Goal: Transaction & Acquisition: Purchase product/service

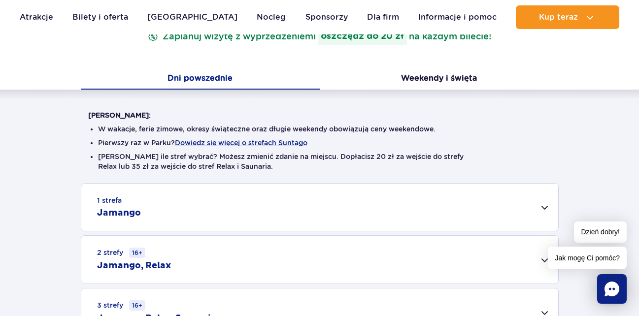
scroll to position [194, 0]
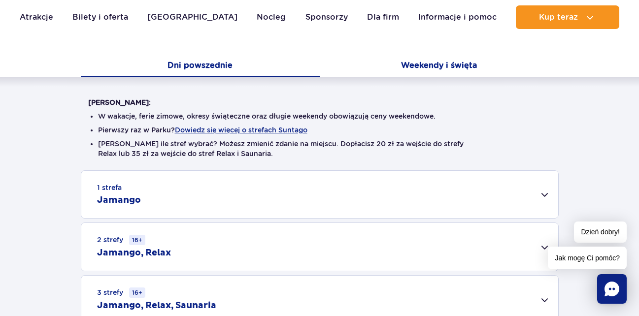
click at [436, 67] on button "Weekendy i święta" at bounding box center [439, 66] width 239 height 21
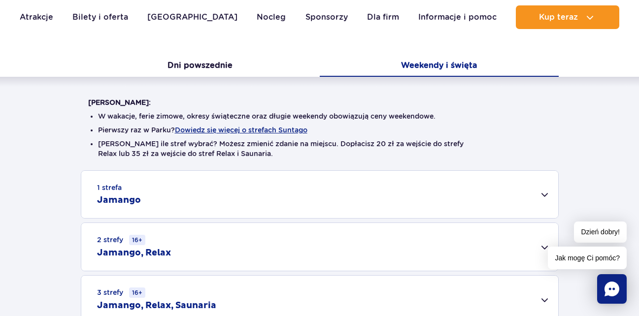
click at [506, 205] on div "1 strefa Jamango" at bounding box center [319, 194] width 477 height 47
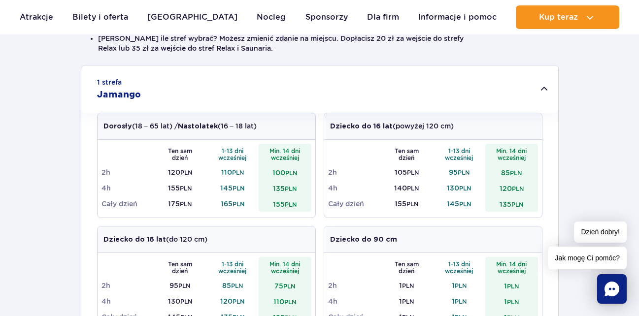
scroll to position [322, 0]
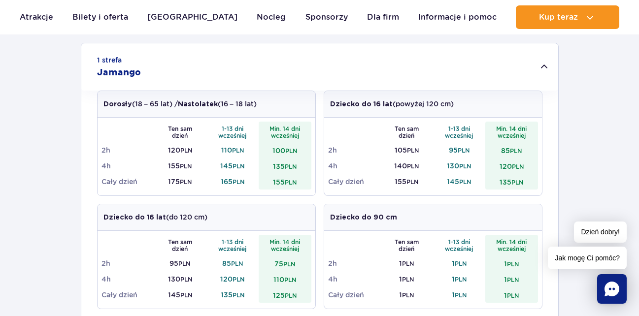
click at [242, 186] on td "165 PLN" at bounding box center [232, 182] width 53 height 16
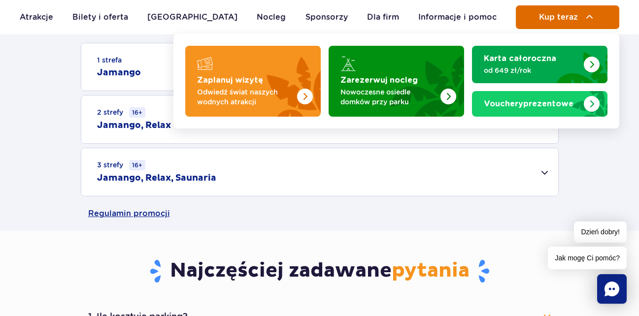
click at [574, 21] on span "Kup teraz" at bounding box center [558, 17] width 39 height 9
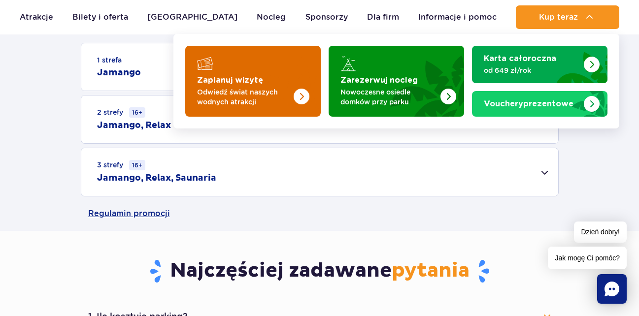
click at [285, 65] on img "Zaplanuj wizytę" at bounding box center [281, 78] width 78 height 77
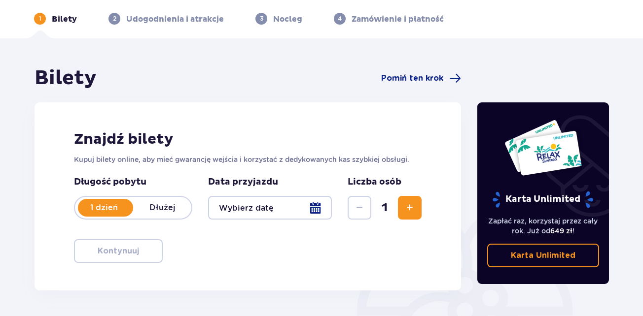
scroll to position [66, 0]
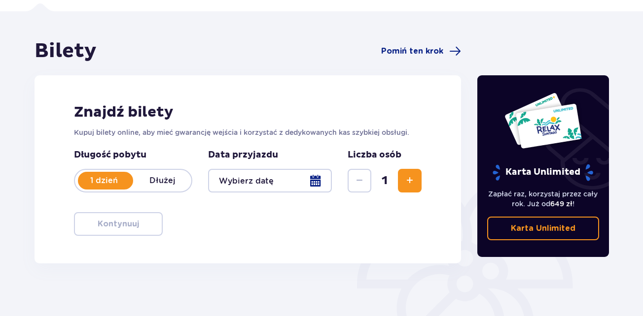
click at [289, 192] on div at bounding box center [270, 181] width 124 height 24
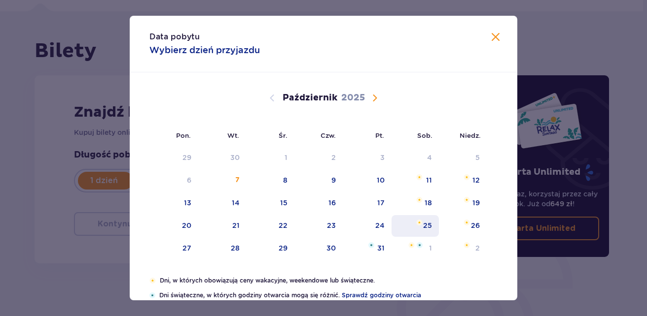
click at [425, 223] on div "25" at bounding box center [427, 226] width 9 height 10
click at [559, 67] on div "Data pobytu Wybierz dzień przyjazdu Pon. Wt. Śr. Czw. Pt. Sob. Niedz. Wrzesień …" at bounding box center [323, 158] width 647 height 316
type input "25.10.25"
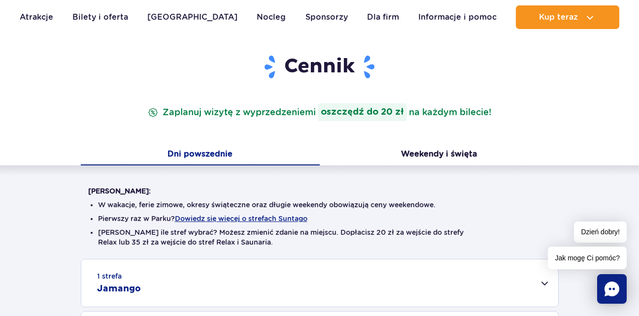
scroll to position [179, 0]
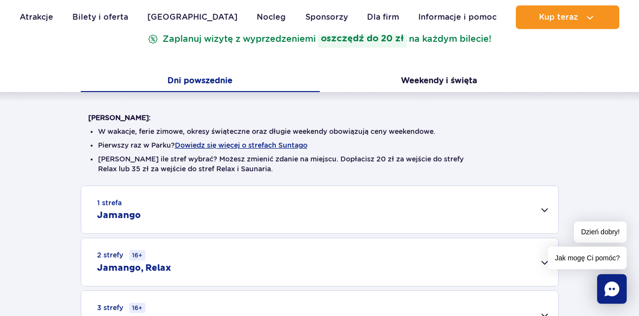
click at [488, 202] on div "1 strefa Jamango" at bounding box center [319, 209] width 477 height 47
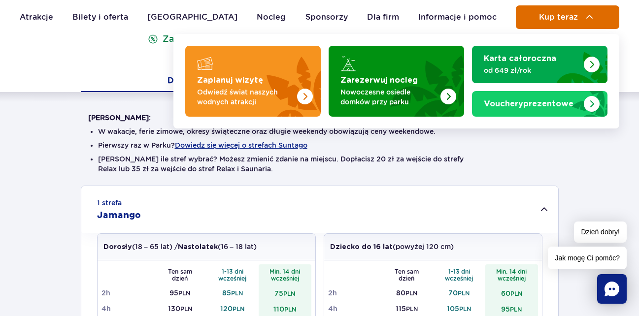
click at [533, 20] on button "Kup teraz" at bounding box center [567, 17] width 103 height 24
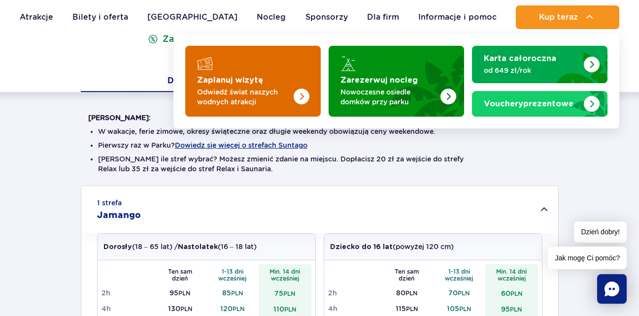
click at [282, 62] on img "Zaplanuj wizytę" at bounding box center [281, 78] width 78 height 77
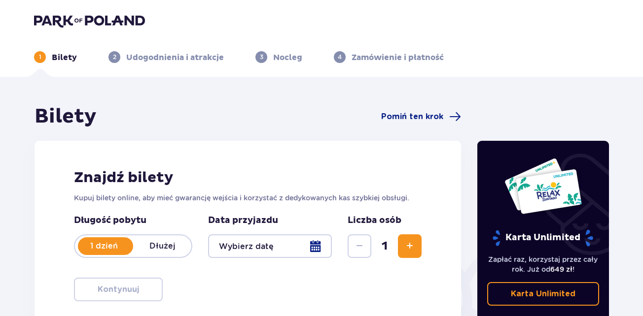
click at [282, 249] on div at bounding box center [270, 247] width 124 height 24
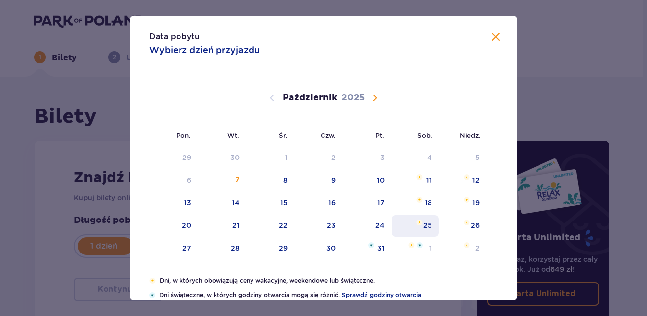
click at [423, 230] on div "25" at bounding box center [427, 226] width 9 height 10
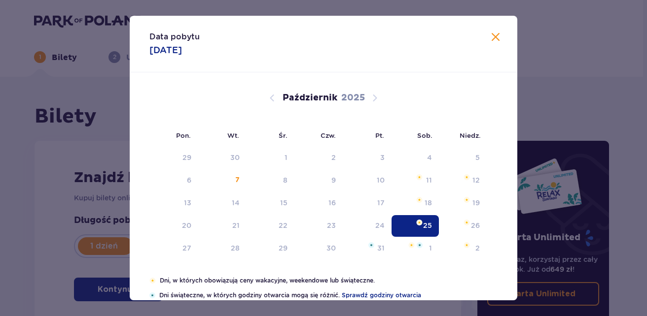
type input "25.10.25"
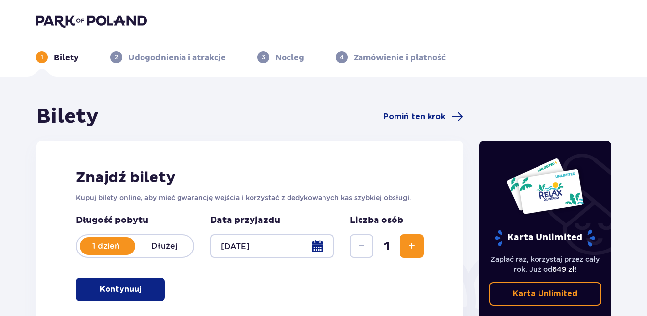
click at [514, 269] on div "Karta Unlimited Zapłać raz, korzystaj przez cały rok. Już od 649 zł ! Karta Unl…" at bounding box center [545, 232] width 132 height 182
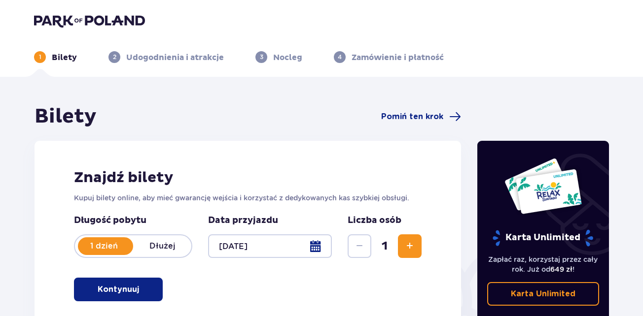
click at [406, 249] on span "Zwiększ" at bounding box center [410, 247] width 12 height 12
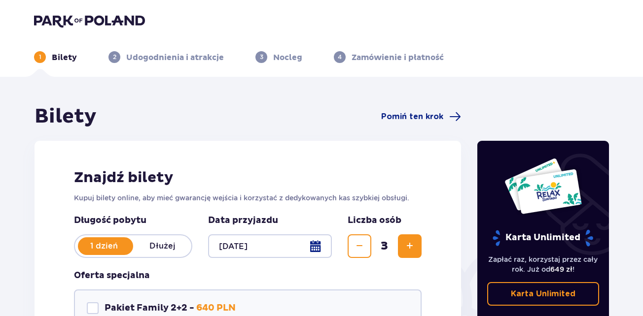
click at [406, 249] on span "Zwiększ" at bounding box center [410, 247] width 12 height 12
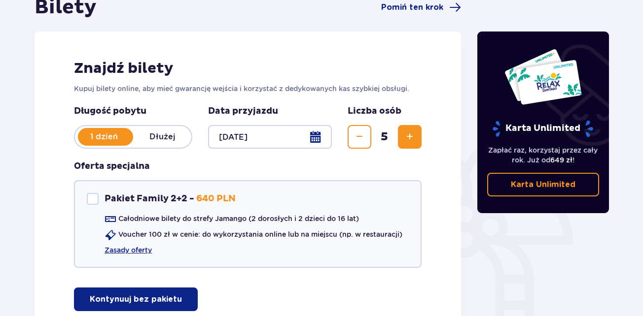
scroll to position [143, 0]
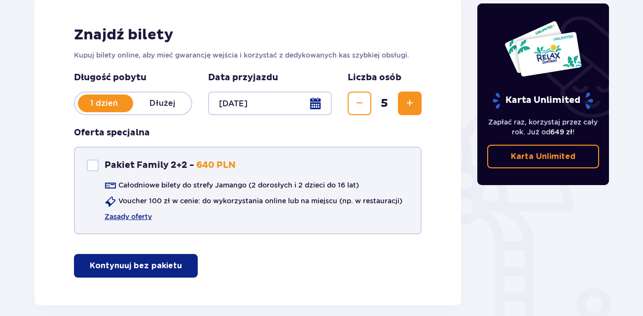
click at [94, 164] on div "Pakiet Family 2+2" at bounding box center [93, 166] width 12 height 12
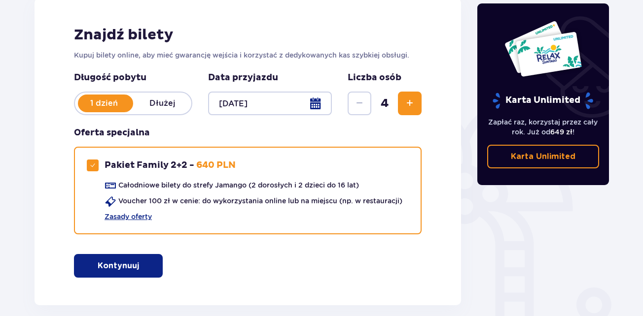
click at [139, 257] on button "Kontynuuj" at bounding box center [118, 266] width 89 height 24
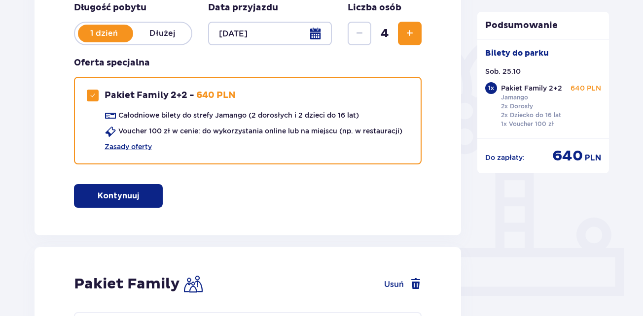
scroll to position [185, 0]
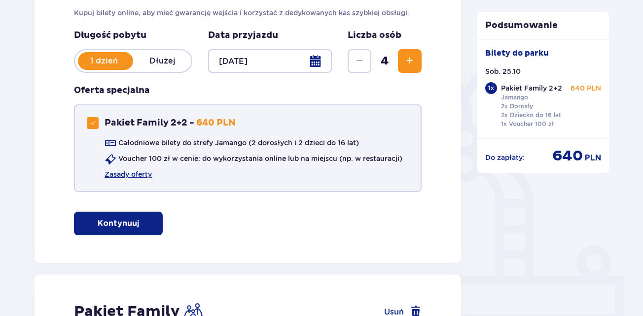
click at [91, 120] on span at bounding box center [93, 123] width 6 height 6
checkbox input "false"
click at [154, 224] on p "Kontynuuj bez pakietu" at bounding box center [136, 223] width 92 height 11
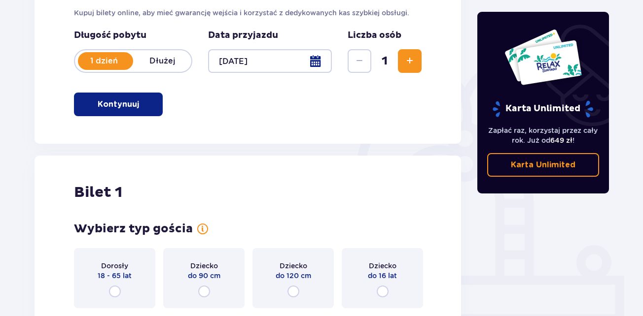
click at [508, 174] on link "Karta Unlimited" at bounding box center [543, 165] width 112 height 24
click at [410, 61] on span "Zwiększ" at bounding box center [410, 61] width 12 height 12
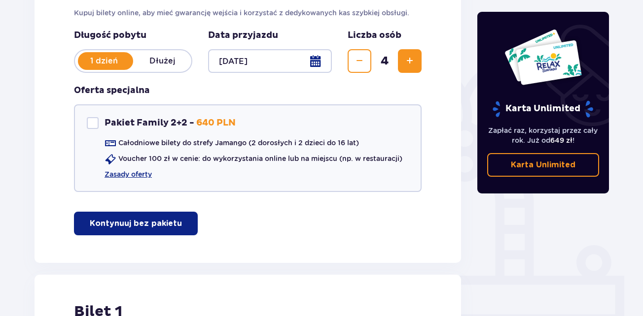
click at [410, 61] on span "Zwiększ" at bounding box center [410, 61] width 12 height 12
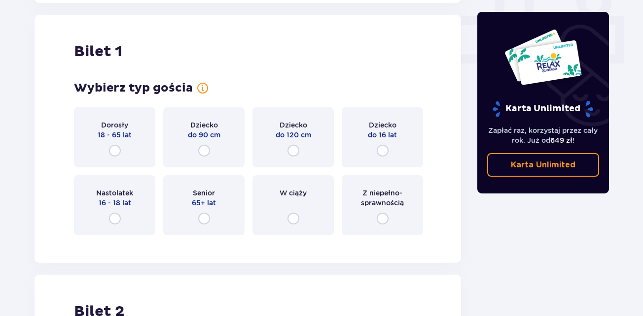
scroll to position [448, 0]
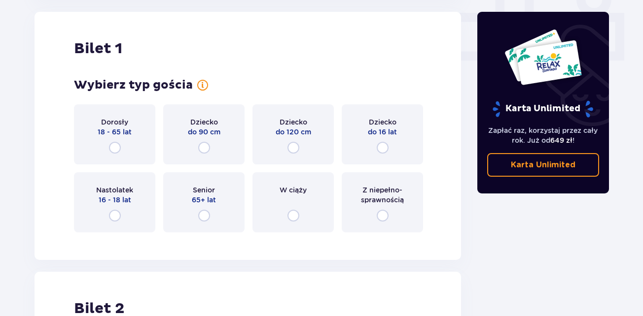
click at [130, 219] on div "Nastolatek 16 - 18 lat" at bounding box center [114, 202] width 81 height 60
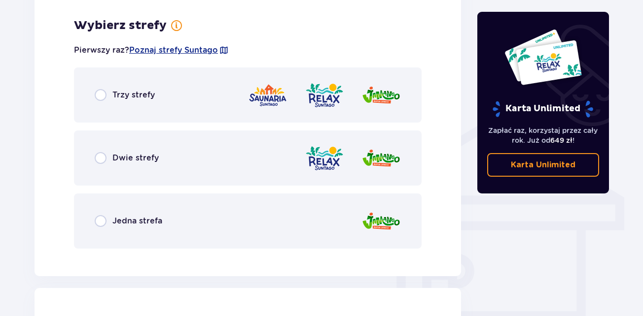
scroll to position [689, 0]
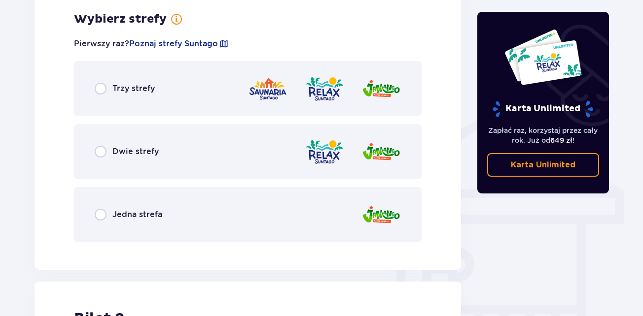
click at [110, 208] on div "Jedna strefa" at bounding box center [247, 214] width 347 height 55
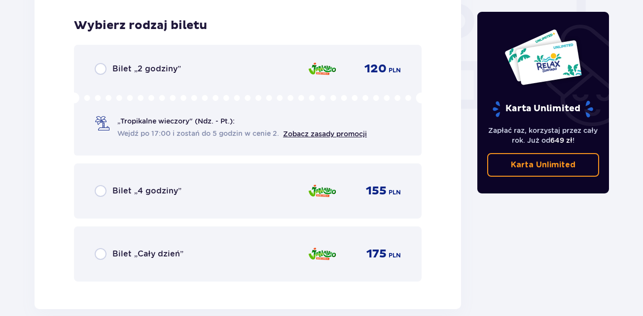
scroll to position [939, 0]
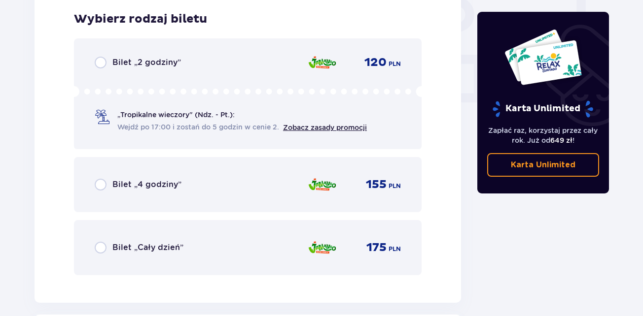
click at [102, 244] on input "radio" at bounding box center [101, 248] width 12 height 12
radio input "true"
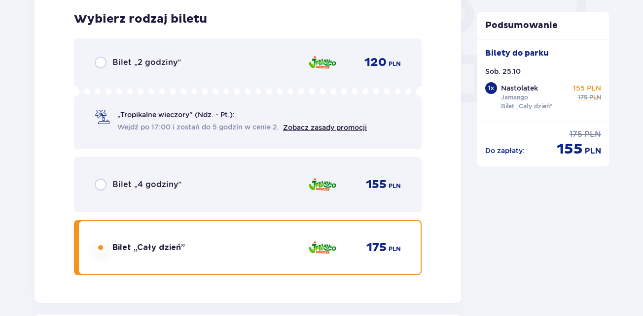
scroll to position [1242, 0]
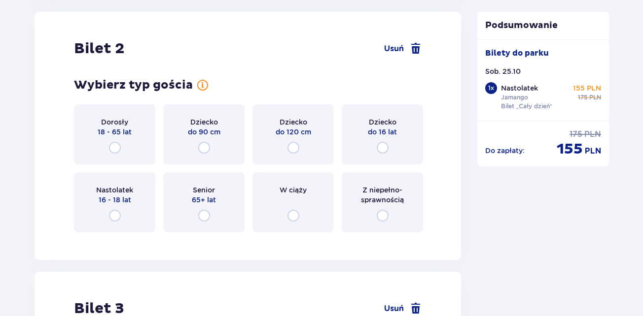
click at [92, 194] on div "Nastolatek 16 - 18 lat" at bounding box center [114, 202] width 81 height 60
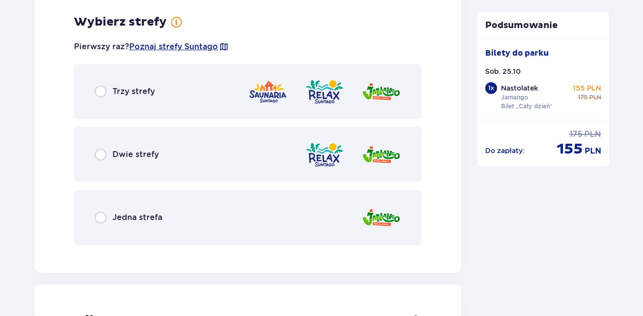
scroll to position [1483, 0]
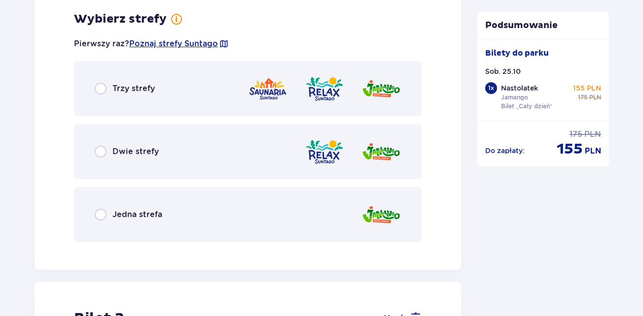
click at [96, 215] on input "radio" at bounding box center [101, 215] width 12 height 12
radio input "true"
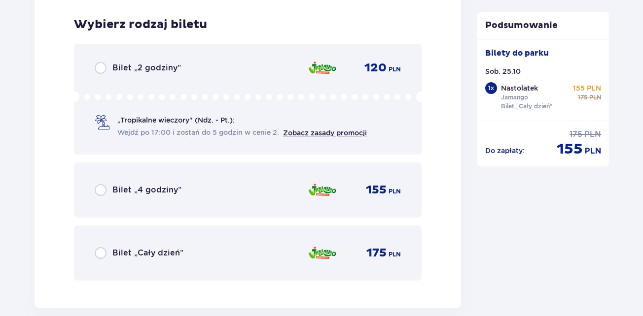
scroll to position [1733, 0]
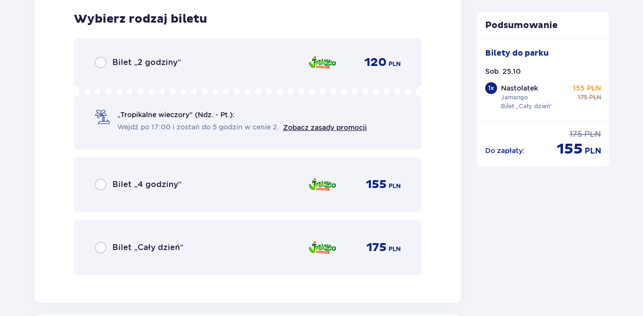
click at [123, 238] on div "Bilet „Cały dzień” 175 PLN" at bounding box center [248, 248] width 306 height 21
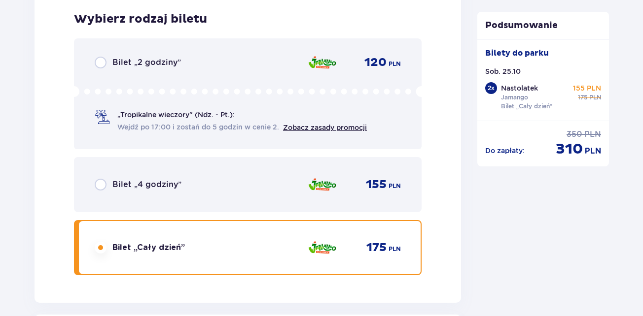
scroll to position [2036, 0]
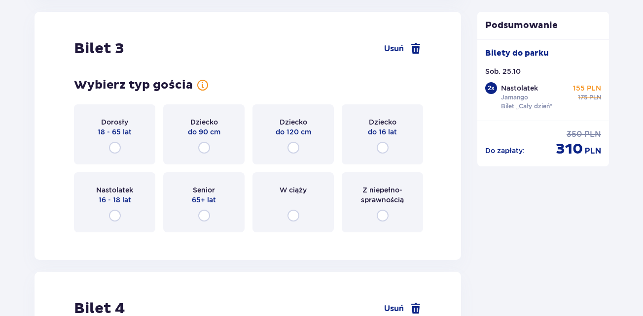
click at [120, 211] on input "radio" at bounding box center [115, 216] width 12 height 12
radio input "true"
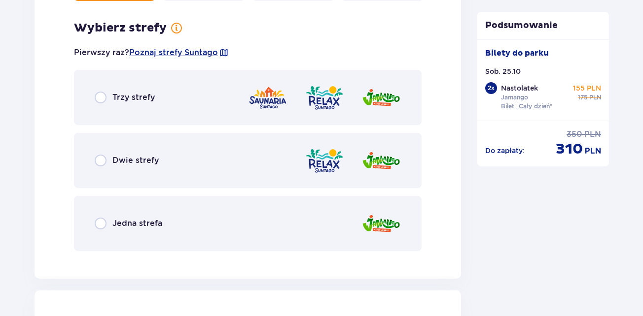
scroll to position [2277, 0]
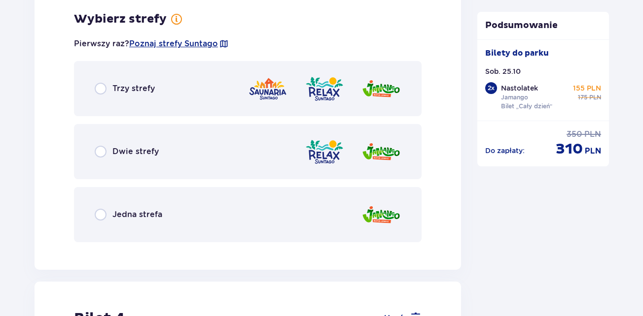
click at [120, 211] on span "Jedna strefa" at bounding box center [137, 214] width 50 height 11
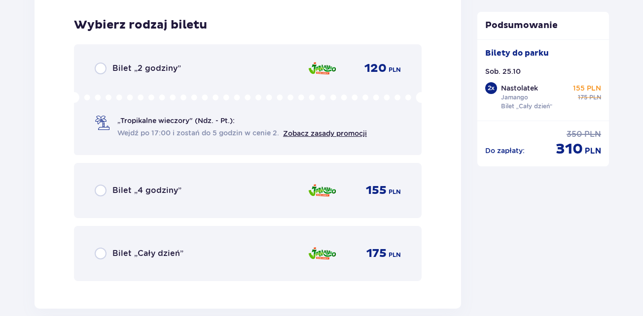
scroll to position [2527, 0]
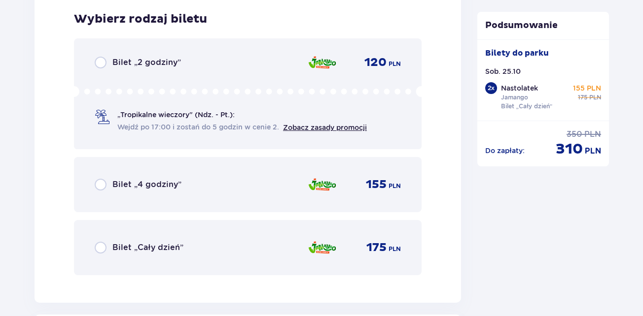
click at [130, 236] on div "Bilet „Cały dzień” 175 PLN" at bounding box center [247, 247] width 347 height 55
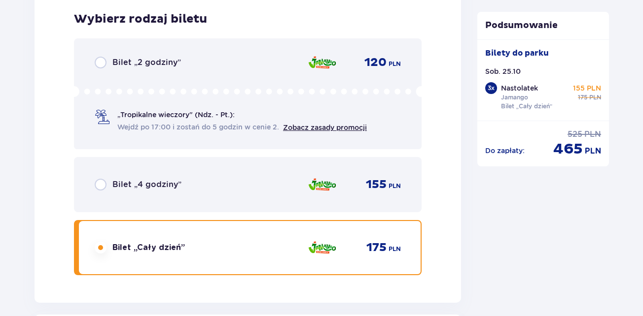
scroll to position [2830, 0]
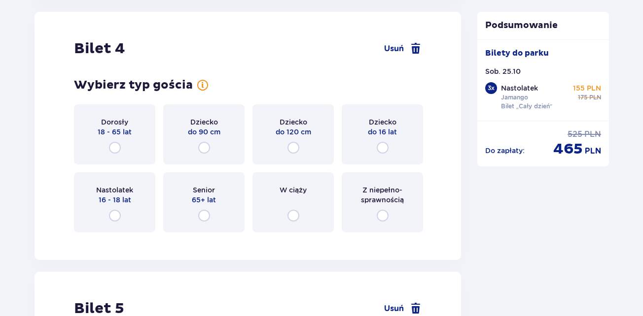
click at [109, 197] on span "16 - 18 lat" at bounding box center [115, 200] width 33 height 10
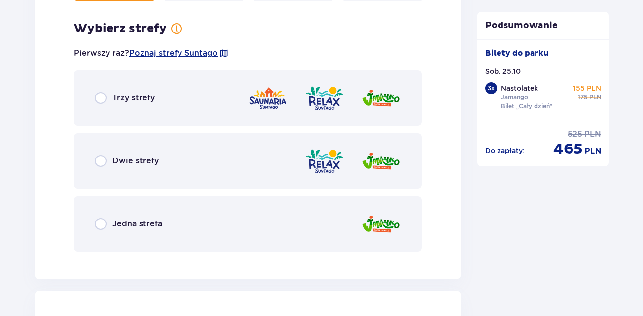
scroll to position [3071, 0]
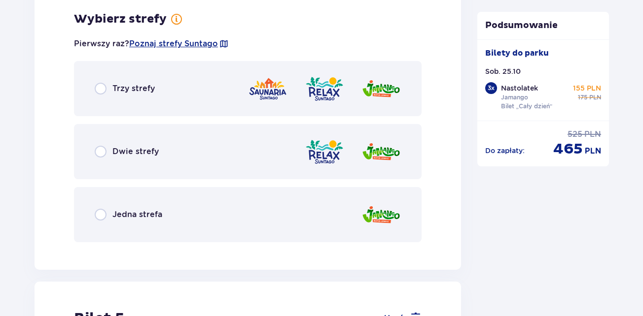
click at [111, 207] on div "Jedna strefa" at bounding box center [247, 214] width 347 height 55
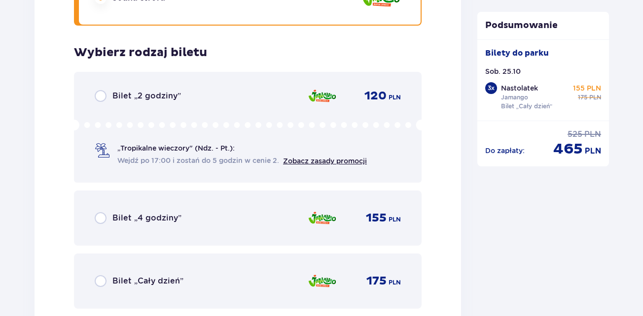
scroll to position [3321, 0]
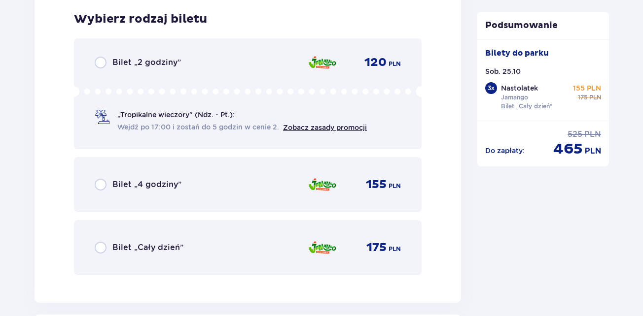
click at [124, 238] on div "Bilet „Cały dzień” 175 PLN" at bounding box center [248, 248] width 306 height 21
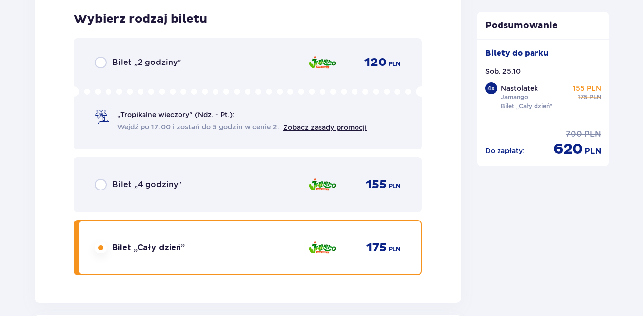
scroll to position [3624, 0]
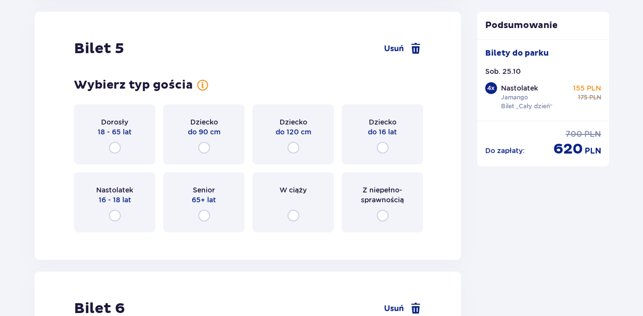
click at [122, 207] on div "Nastolatek 16 - 18 lat" at bounding box center [114, 202] width 81 height 60
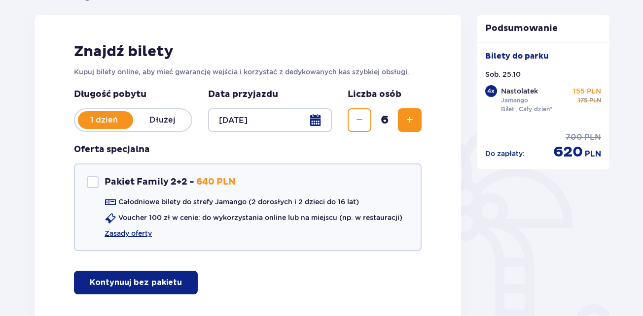
scroll to position [63, 0]
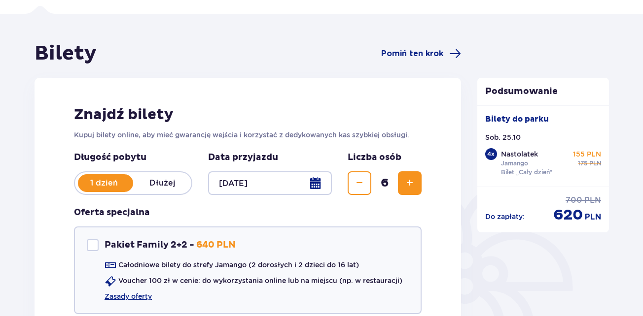
click at [357, 190] on button "Zmniejsz" at bounding box center [359, 184] width 24 height 24
drag, startPoint x: 642, startPoint y: 19, endPoint x: 647, endPoint y: 109, distance: 90.3
click at [643, 109] on html "1 Bilety 2 Udogodnienia i atrakcje 3 Nocleg 4 Zamówienie i płatność Bilety Pomi…" at bounding box center [321, 95] width 643 height 316
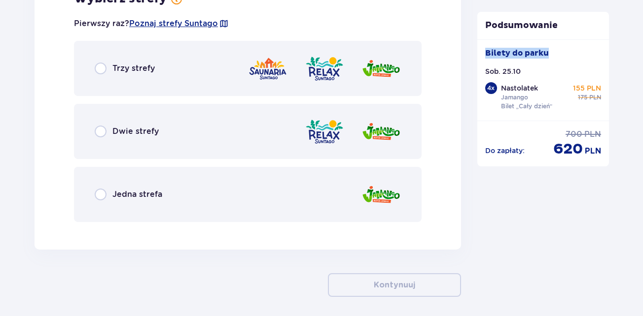
scroll to position [3899, 0]
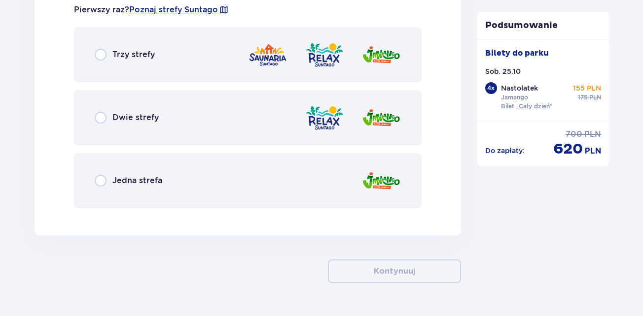
click at [313, 190] on div "Jedna strefa" at bounding box center [247, 180] width 347 height 55
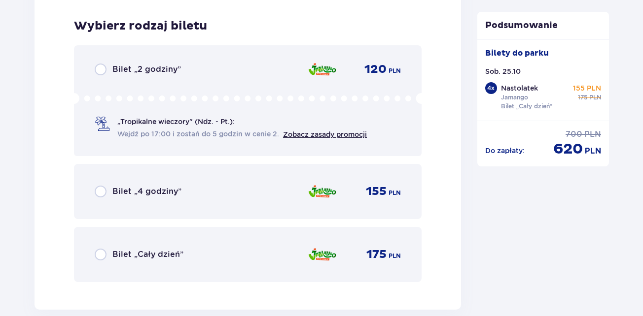
scroll to position [4115, 0]
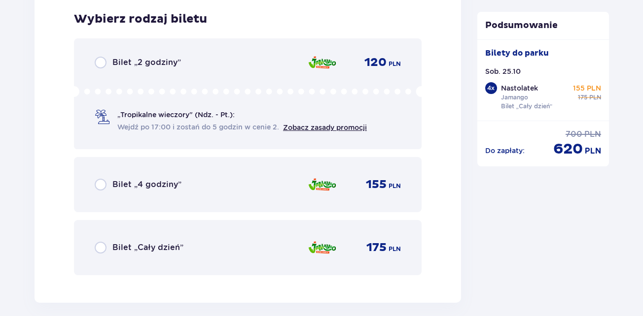
click at [290, 238] on div "Bilet „Cały dzień” 175 PLN" at bounding box center [248, 248] width 306 height 21
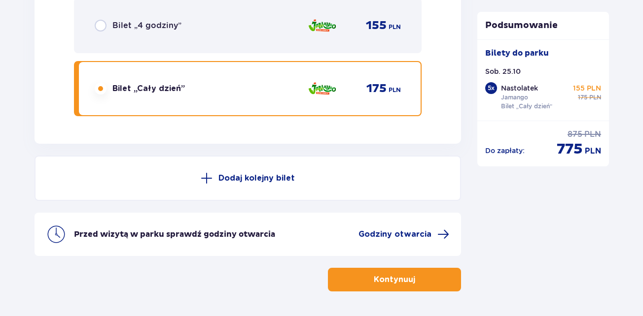
drag, startPoint x: 581, startPoint y: 208, endPoint x: 643, endPoint y: 220, distance: 62.7
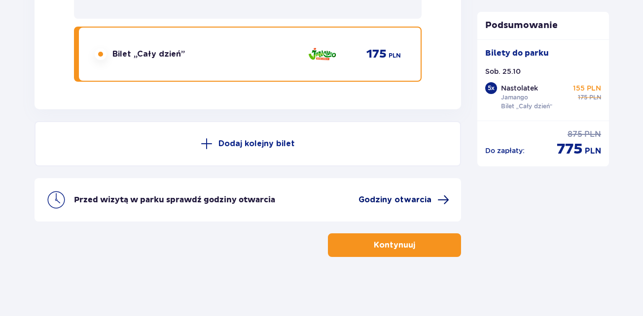
click at [414, 202] on span "Godziny otwarcia" at bounding box center [394, 200] width 73 height 11
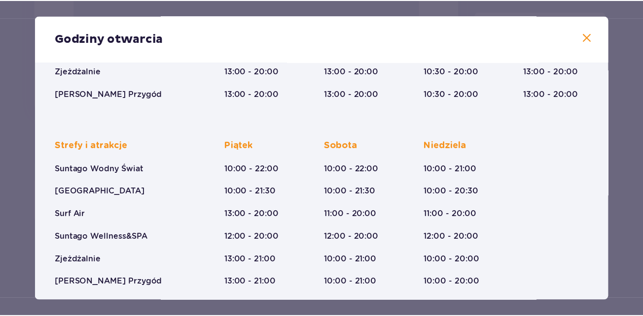
scroll to position [205, 0]
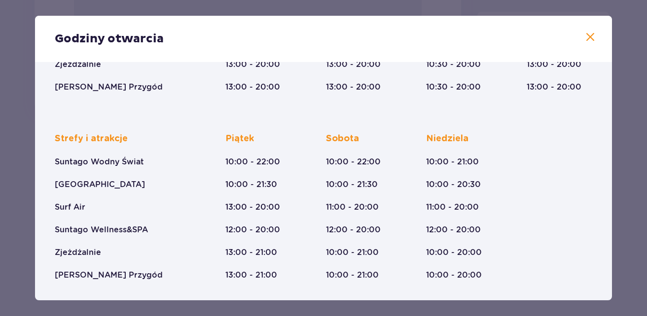
click at [595, 36] on div "Godziny otwarcia" at bounding box center [323, 39] width 577 height 46
click at [589, 37] on span at bounding box center [590, 38] width 12 height 12
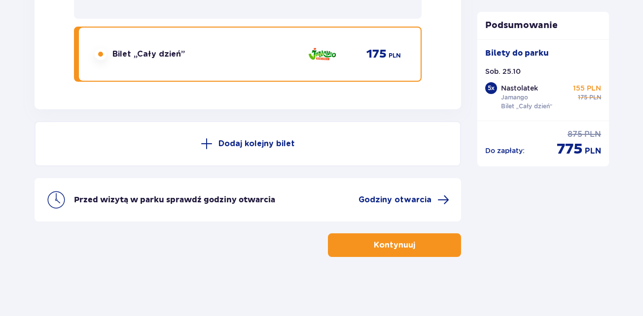
click at [379, 242] on p "Kontynuuj" at bounding box center [394, 245] width 41 height 11
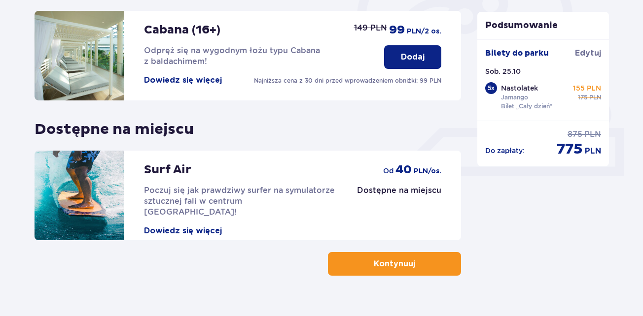
scroll to position [352, 0]
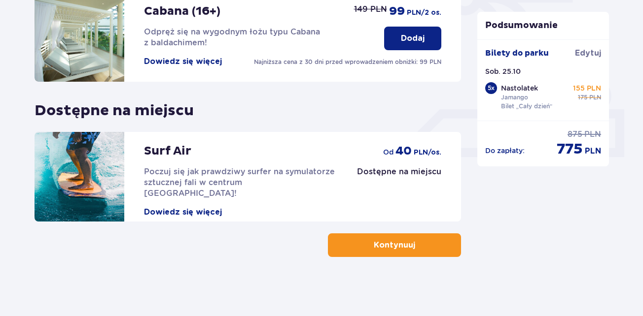
click at [448, 252] on button "Kontynuuj" at bounding box center [394, 246] width 133 height 24
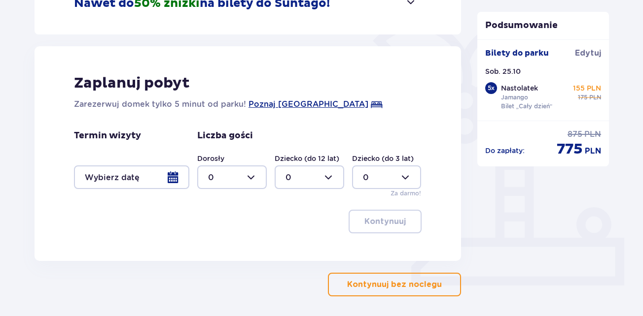
scroll to position [263, 0]
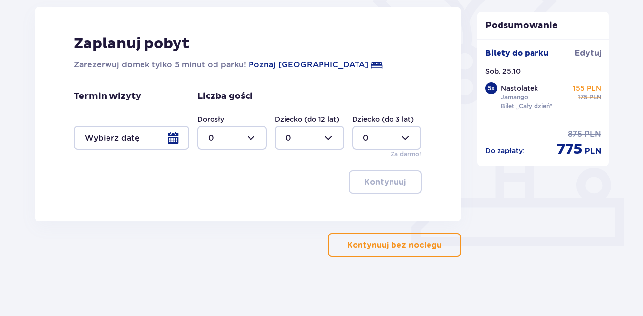
click at [432, 255] on button "Kontynuuj bez noclegu" at bounding box center [394, 246] width 133 height 24
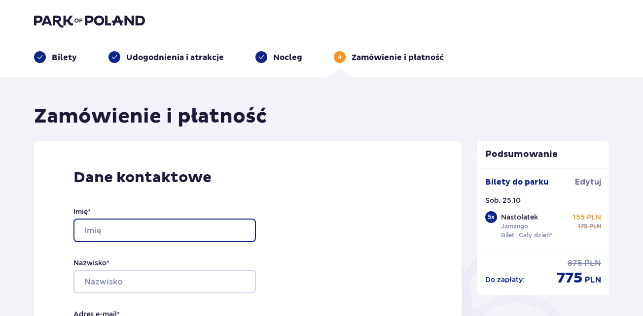
click at [196, 229] on input "Imię *" at bounding box center [164, 231] width 182 height 24
type input "G"
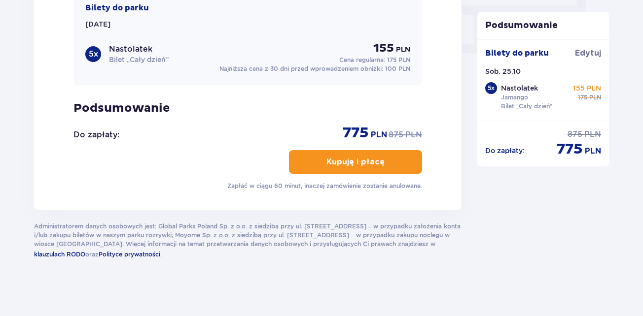
scroll to position [49, 0]
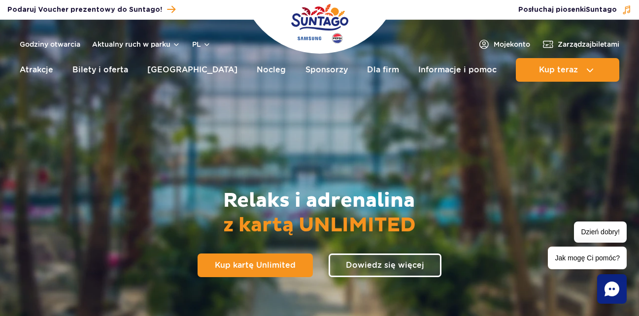
click at [348, 253] on div "Relaksuj się w tropikach bez ograniczeń Relaks i adrenalina z kartą UNLIMITED K…" at bounding box center [319, 229] width 624 height 261
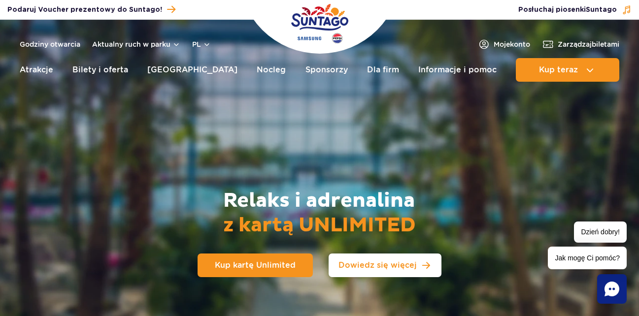
click at [363, 270] on link "Dowiedz się więcej" at bounding box center [385, 266] width 113 height 24
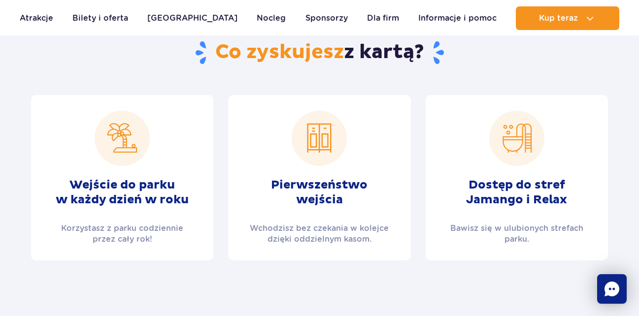
scroll to position [360, 0]
